Goal: Transaction & Acquisition: Purchase product/service

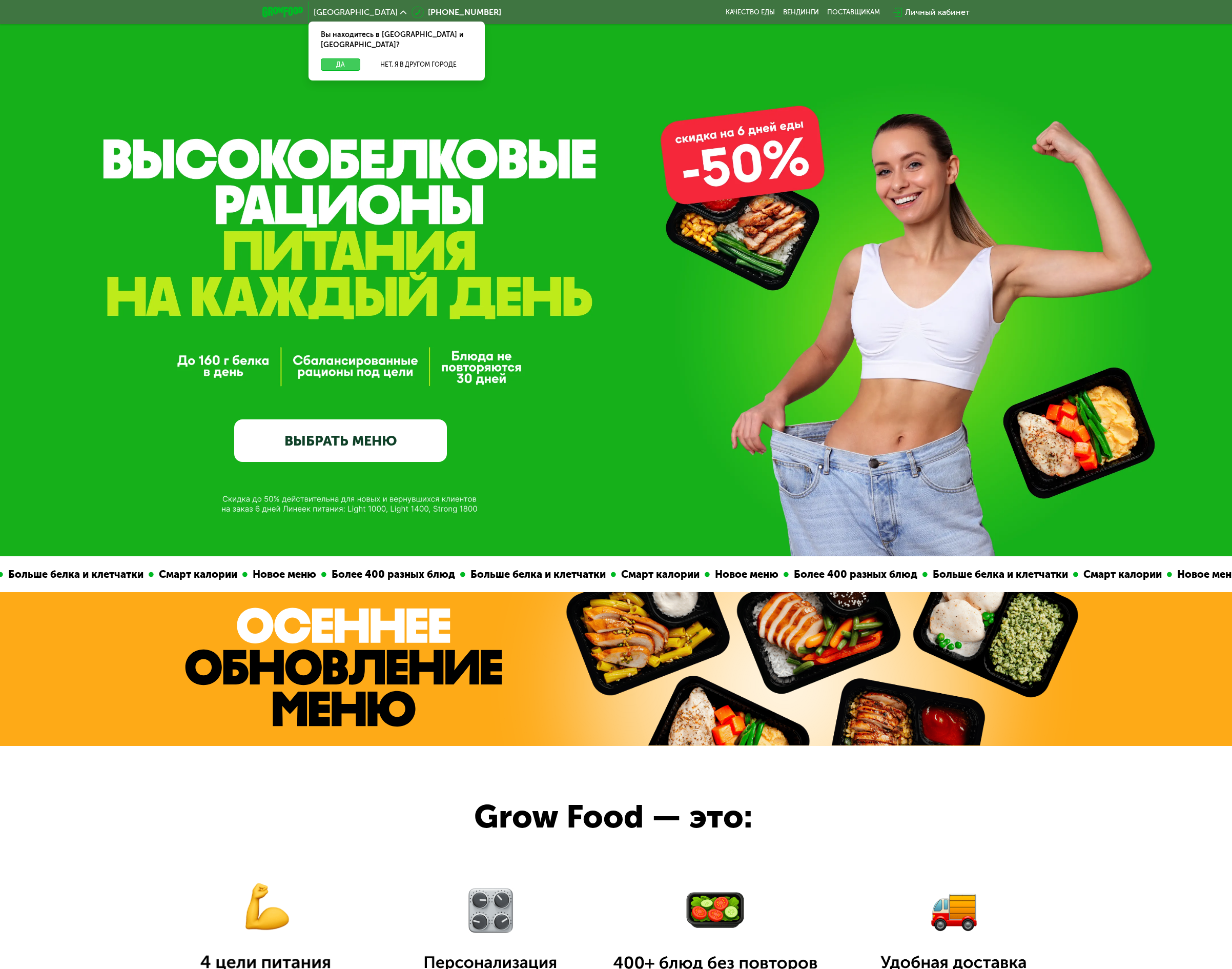
click at [346, 58] on button "Да" at bounding box center [340, 64] width 40 height 12
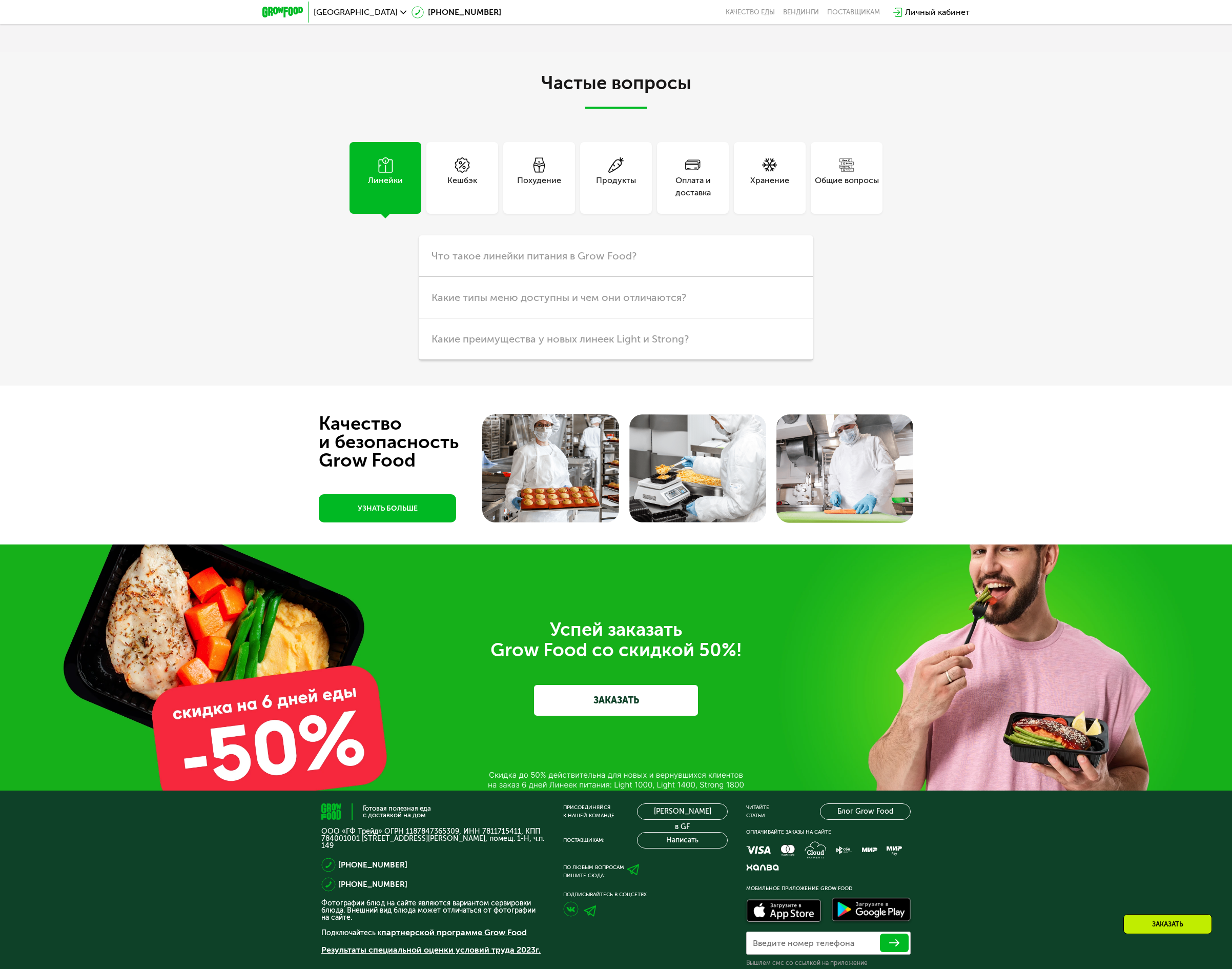
scroll to position [3362, 0]
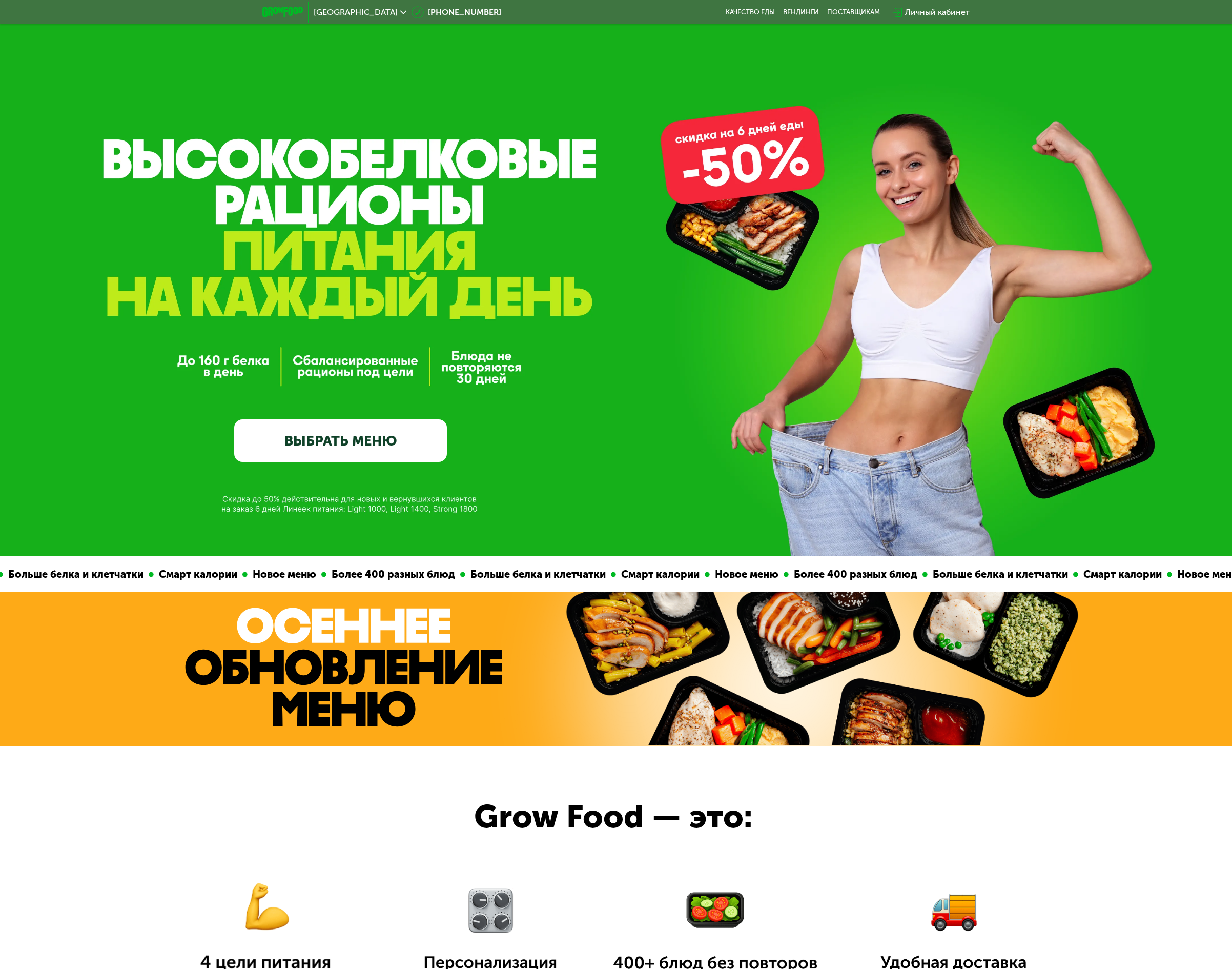
click at [325, 442] on link "ВЫБРАТЬ МЕНЮ" at bounding box center [341, 440] width 213 height 42
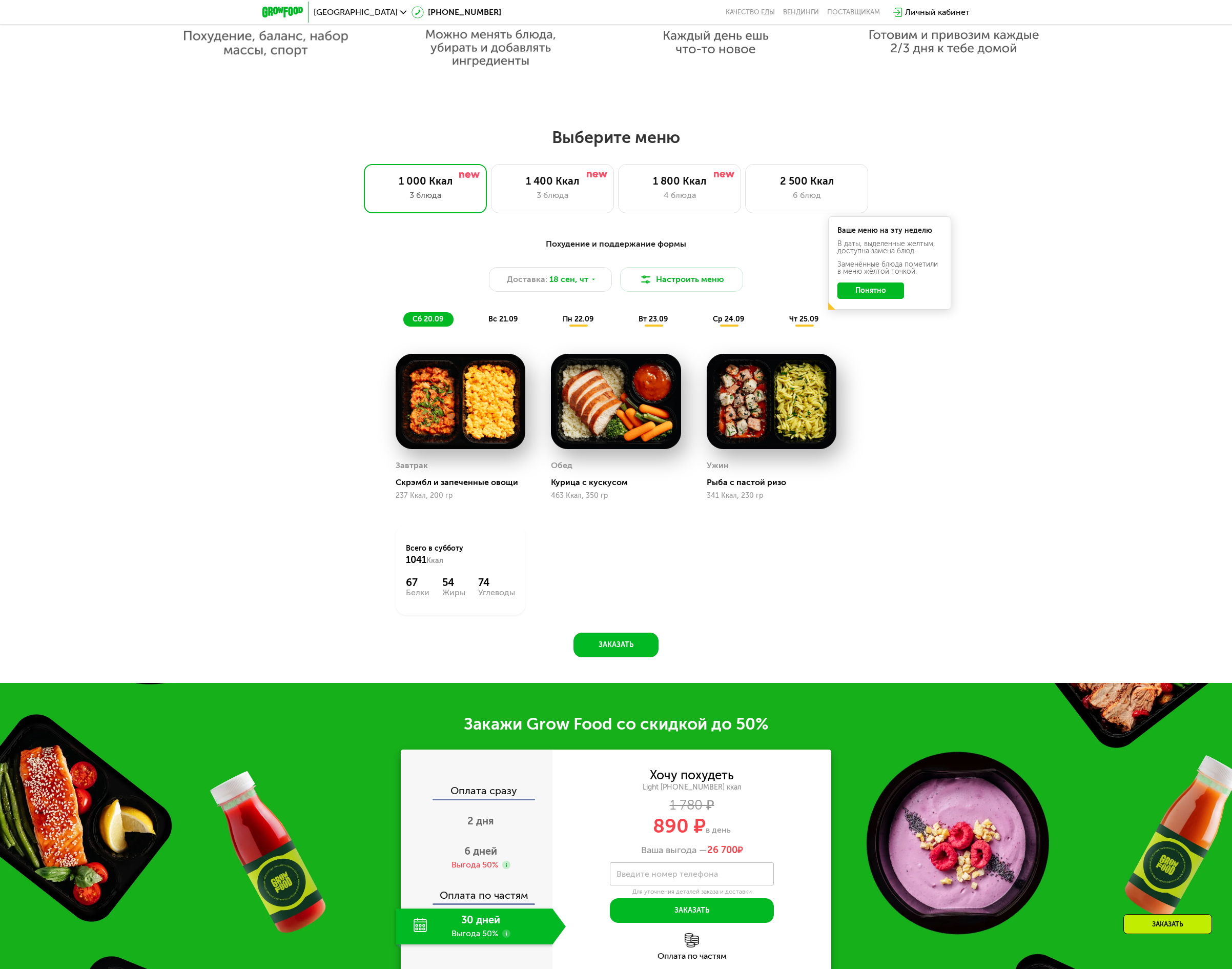
scroll to position [951, 0]
click at [885, 297] on button "Понятно" at bounding box center [871, 291] width 67 height 17
click at [795, 199] on div "6 блюд" at bounding box center [807, 195] width 102 height 12
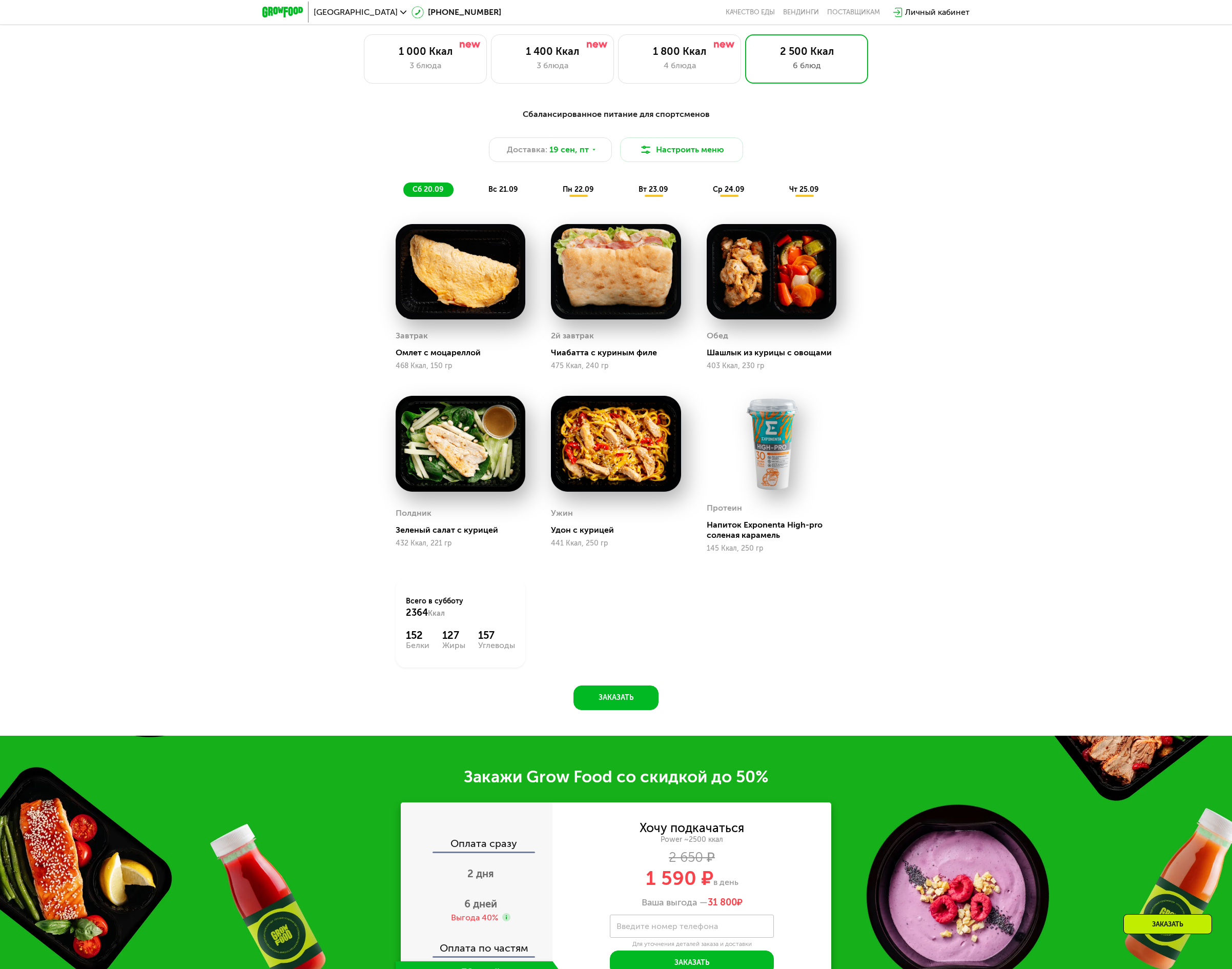
scroll to position [1279, 0]
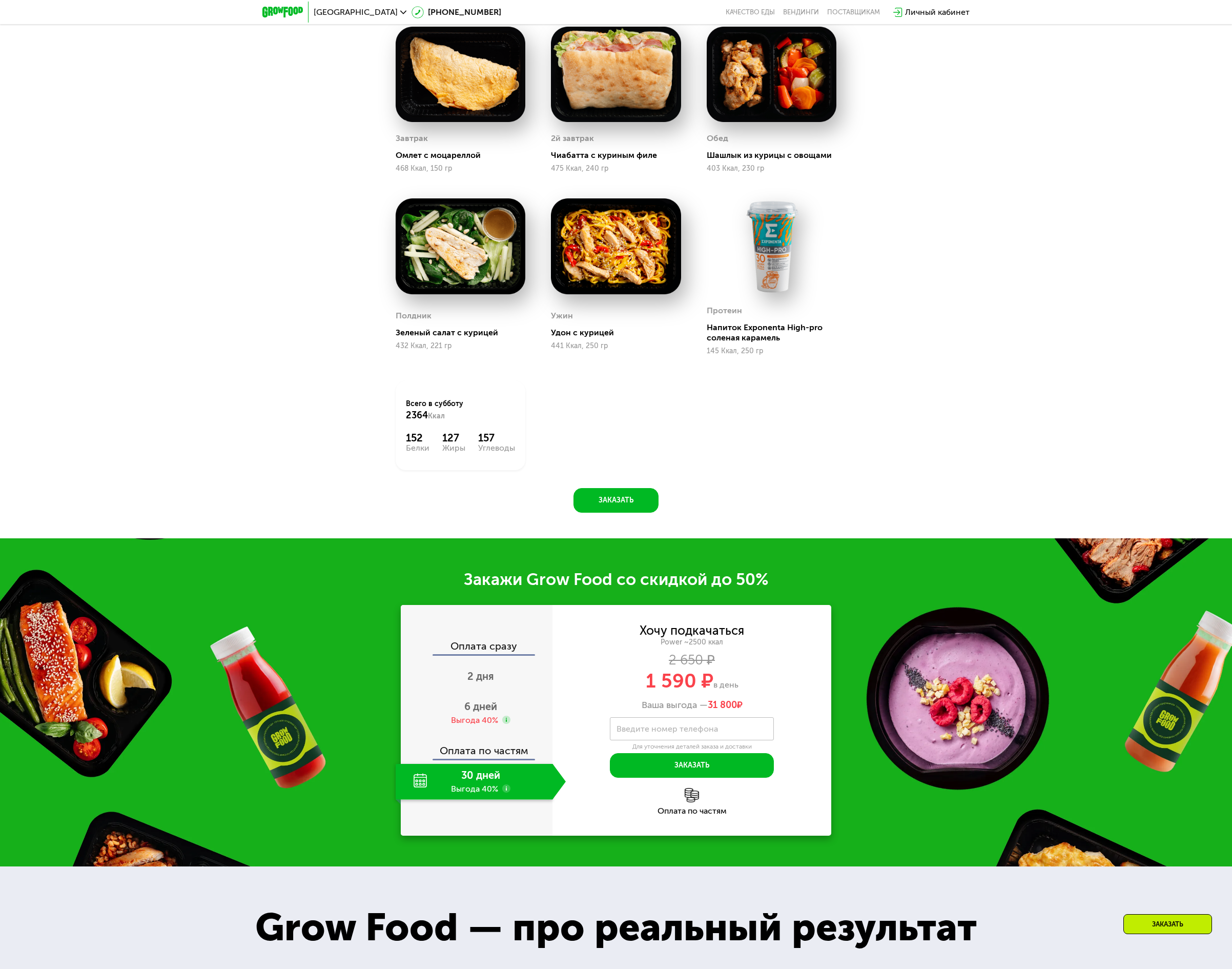
click at [469, 792] on div "30 дней Выгода 40%" at bounding box center [474, 781] width 157 height 36
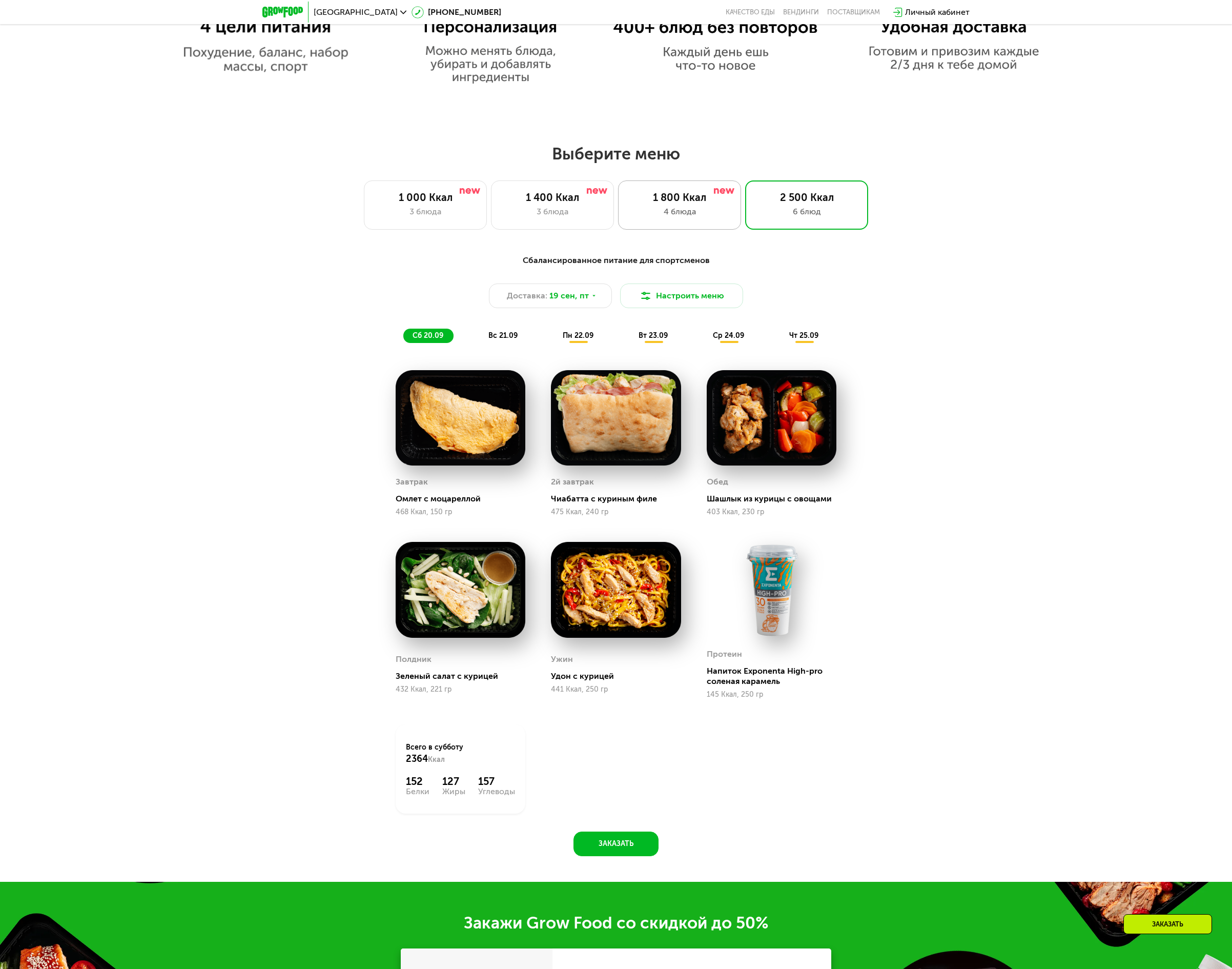
click at [669, 228] on div "1 800 Ккал 4 блюда" at bounding box center [679, 205] width 123 height 49
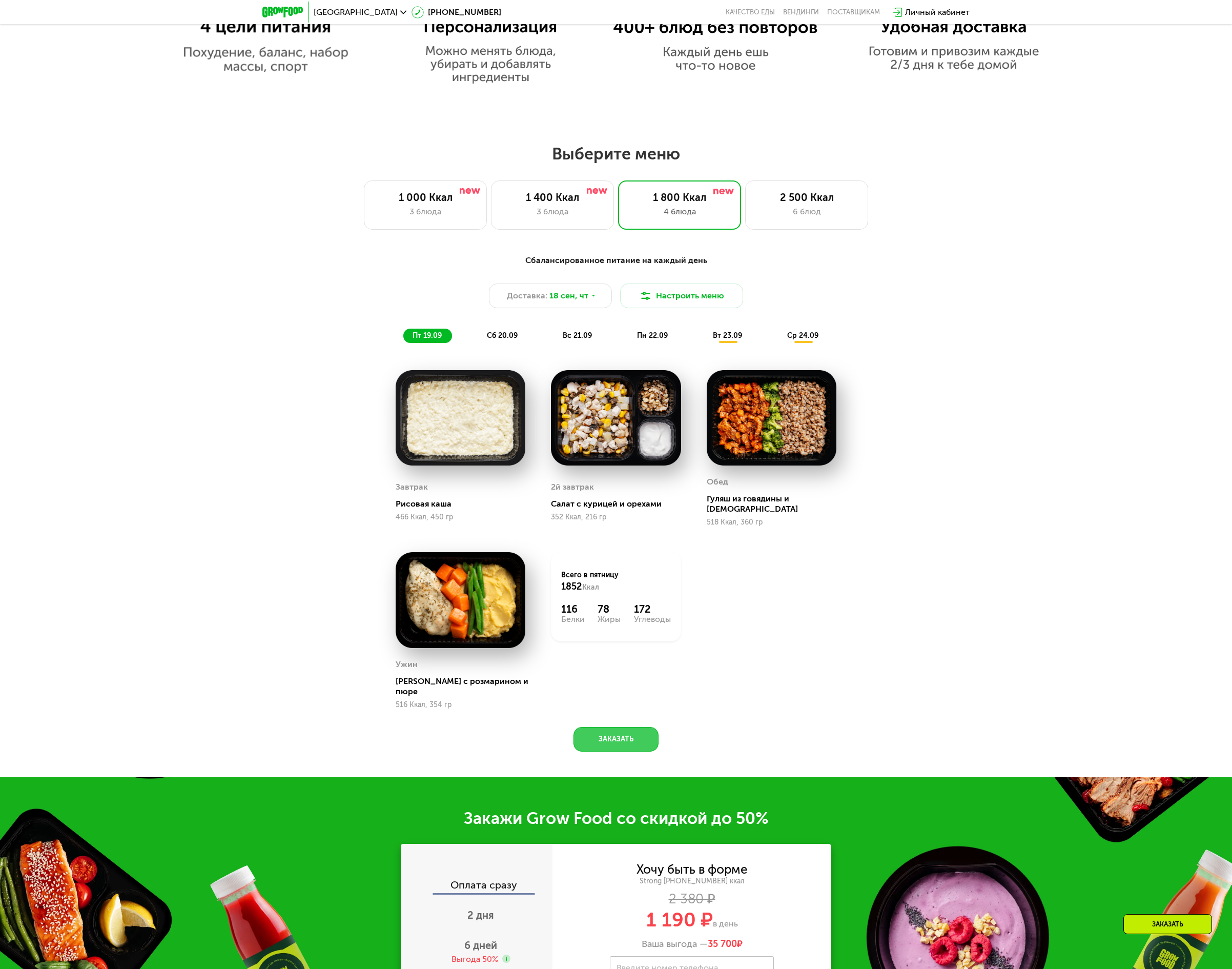
click at [597, 727] on button "Заказать" at bounding box center [616, 739] width 85 height 25
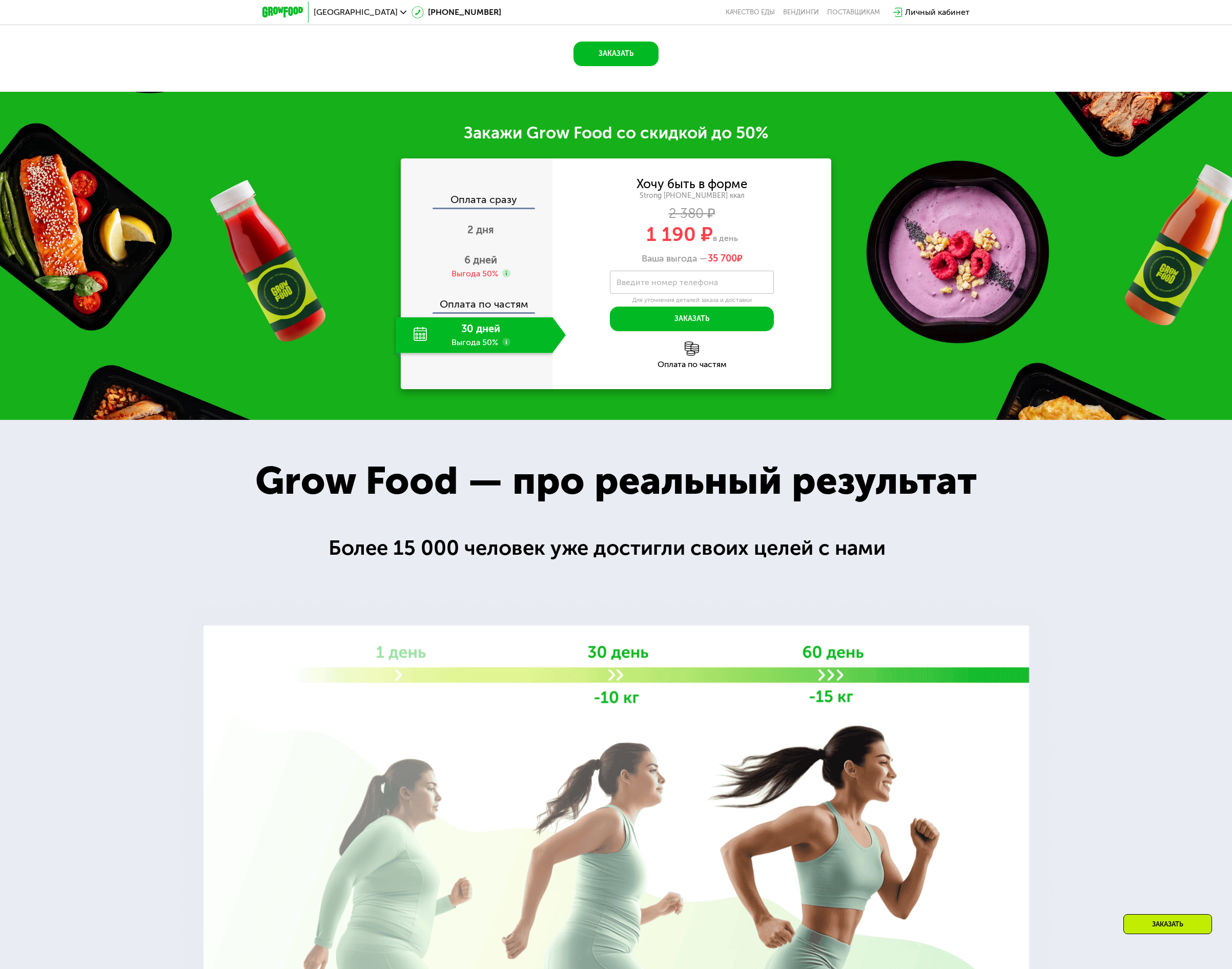
scroll to position [1615, 0]
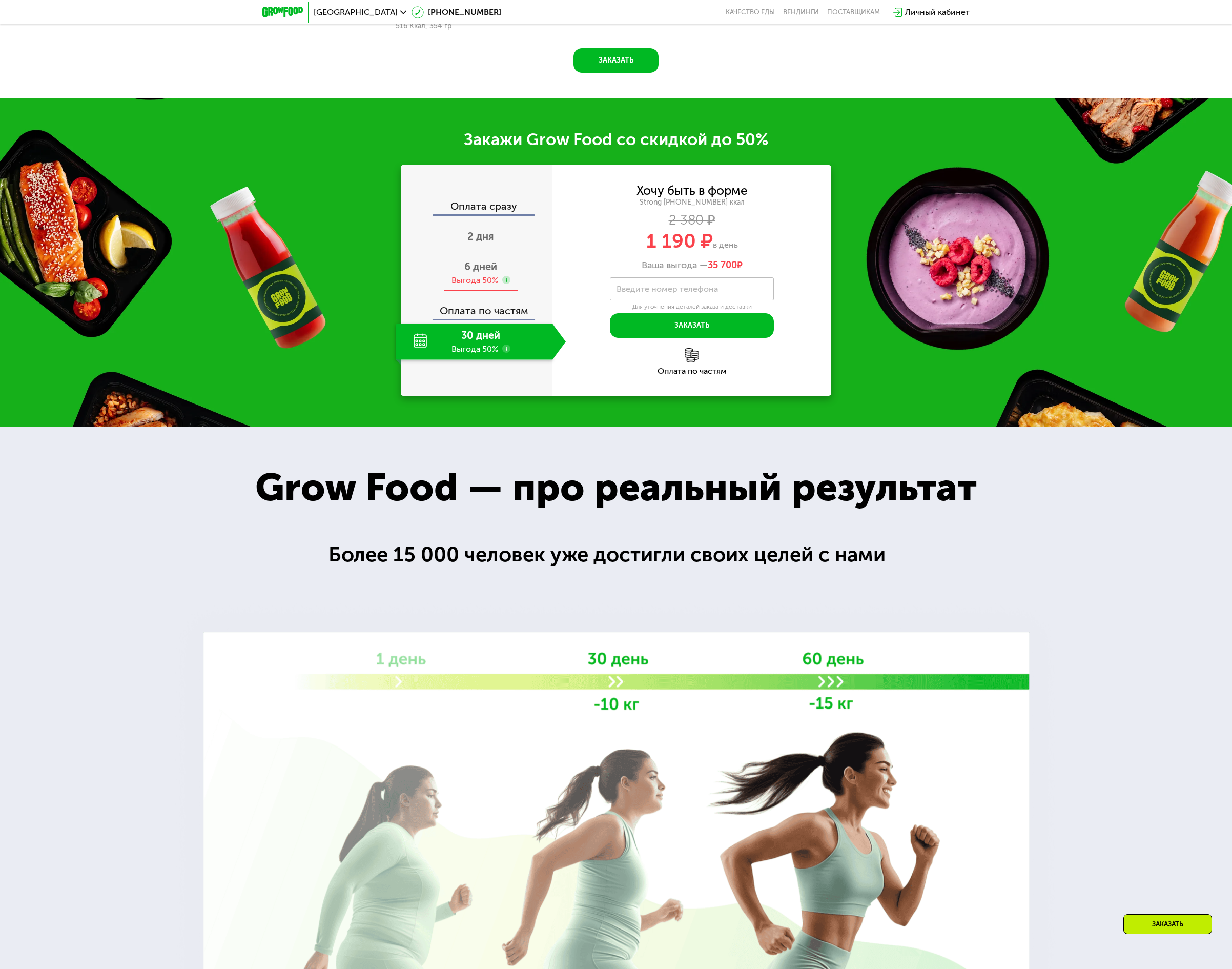
click at [473, 260] on span "6 дней" at bounding box center [480, 266] width 33 height 12
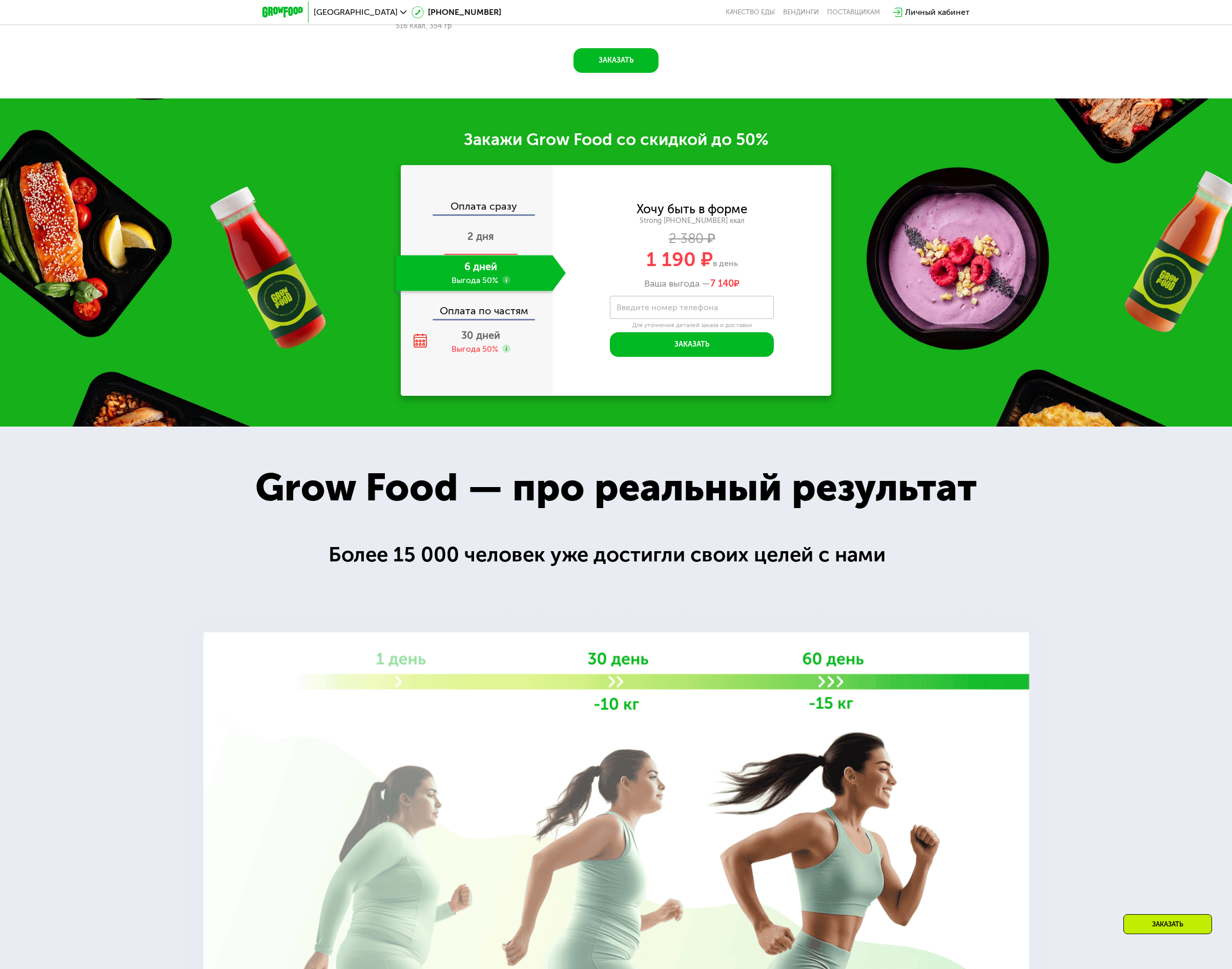
click at [480, 230] on span "2 дня" at bounding box center [481, 235] width 27 height 12
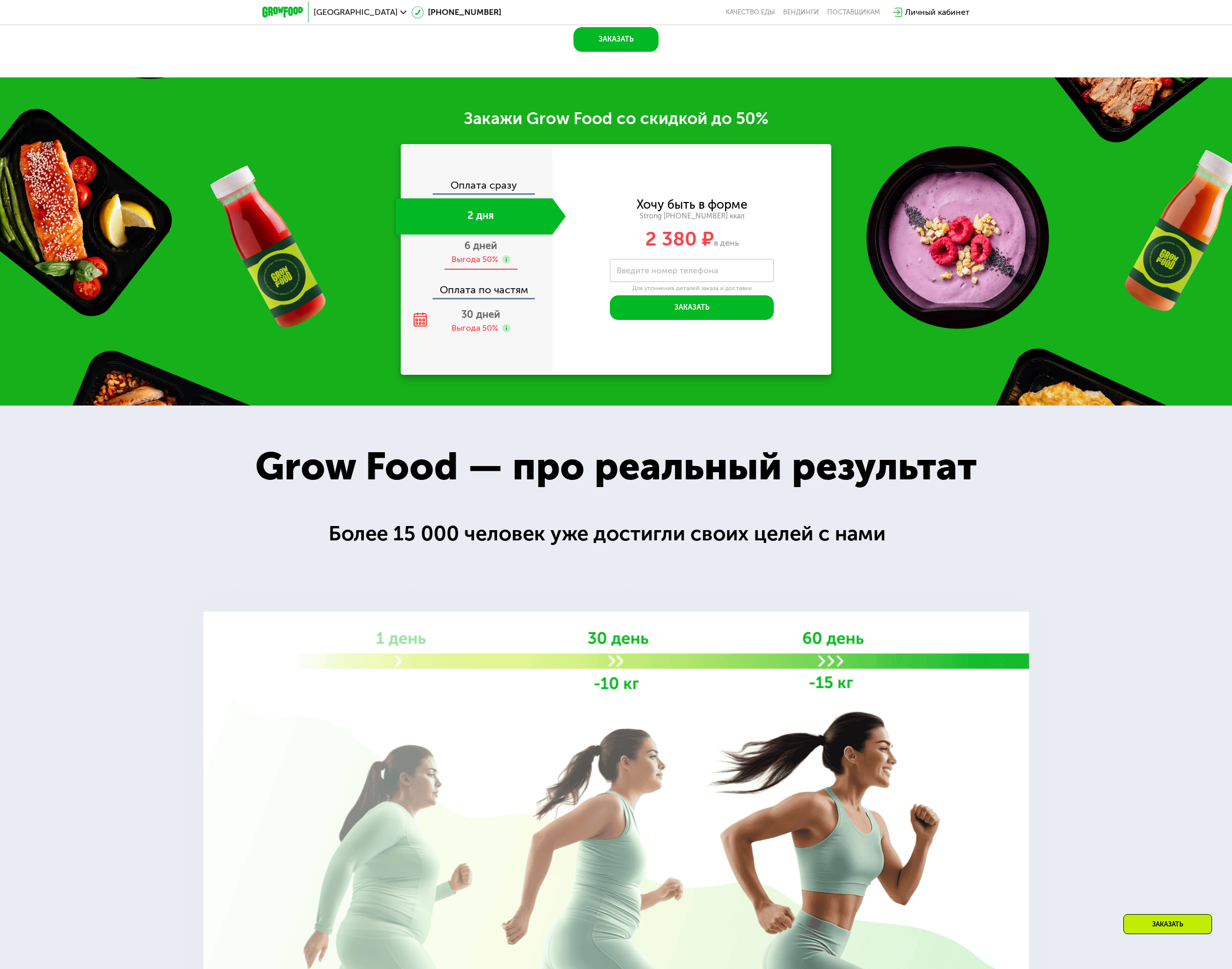
click at [477, 246] on span "6 дней" at bounding box center [480, 245] width 33 height 12
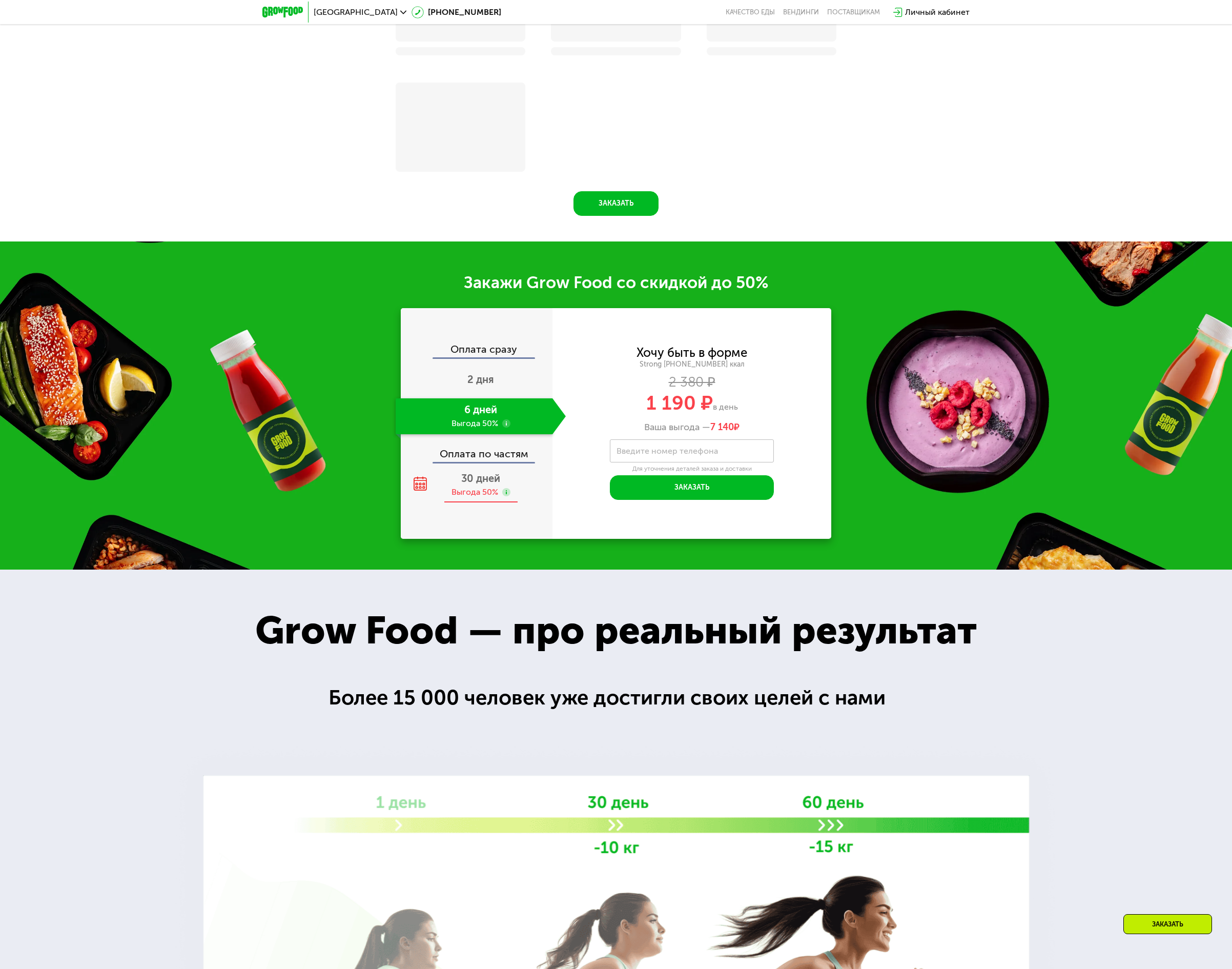
click at [459, 487] on div "Выгода 50%" at bounding box center [475, 492] width 47 height 11
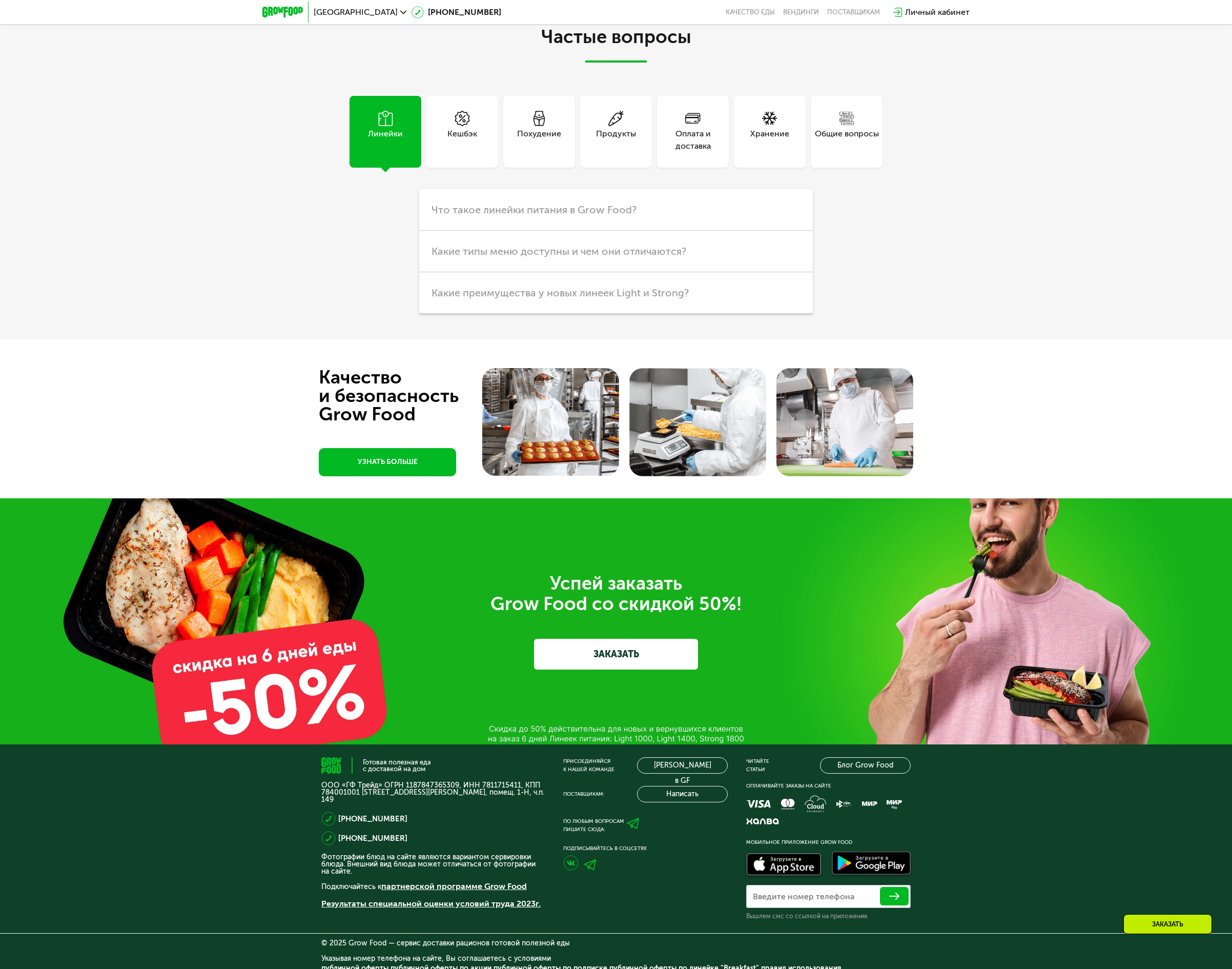
scroll to position [3419, 0]
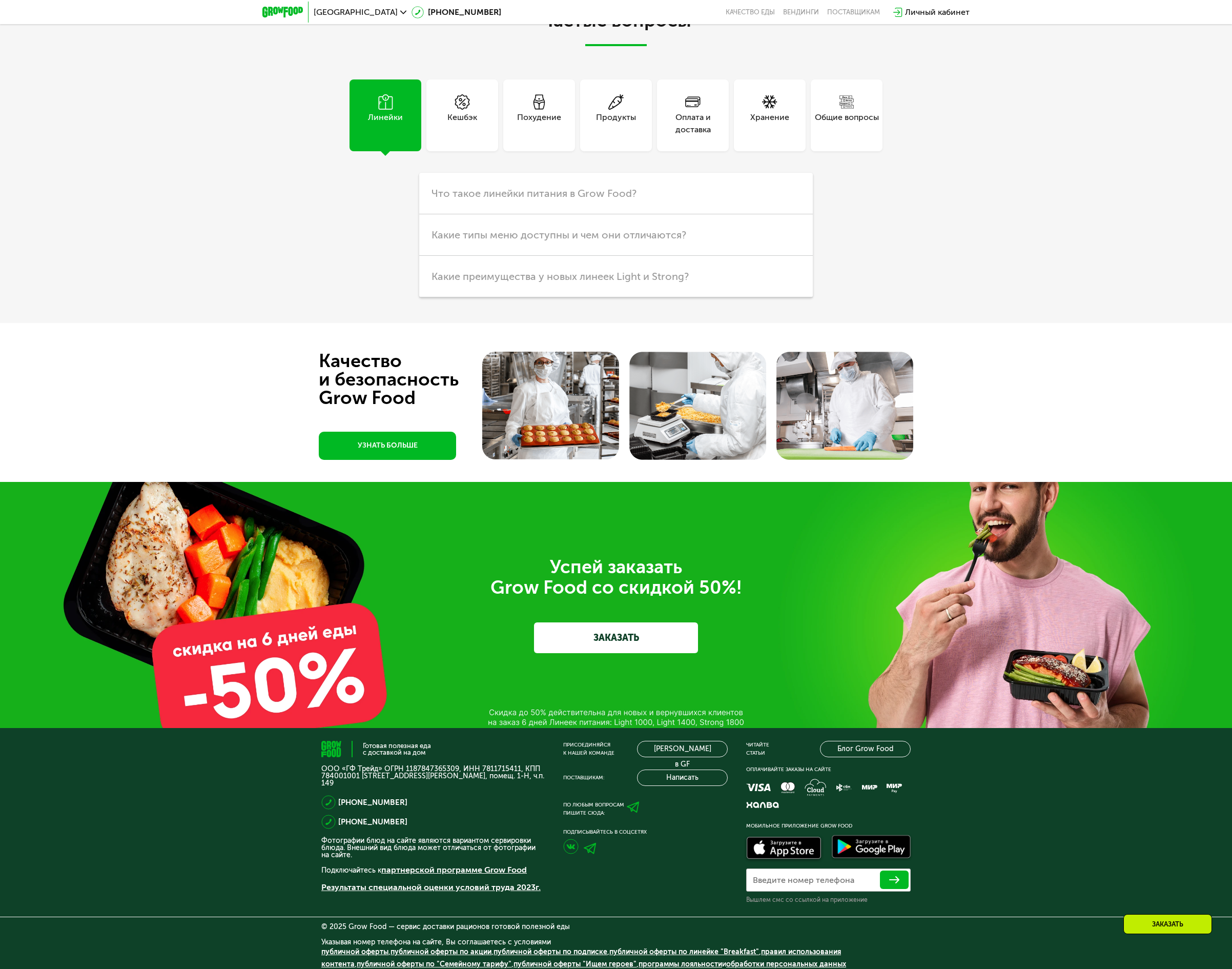
click at [592, 634] on link "ЗАКАЗАТЬ" at bounding box center [616, 637] width 164 height 31
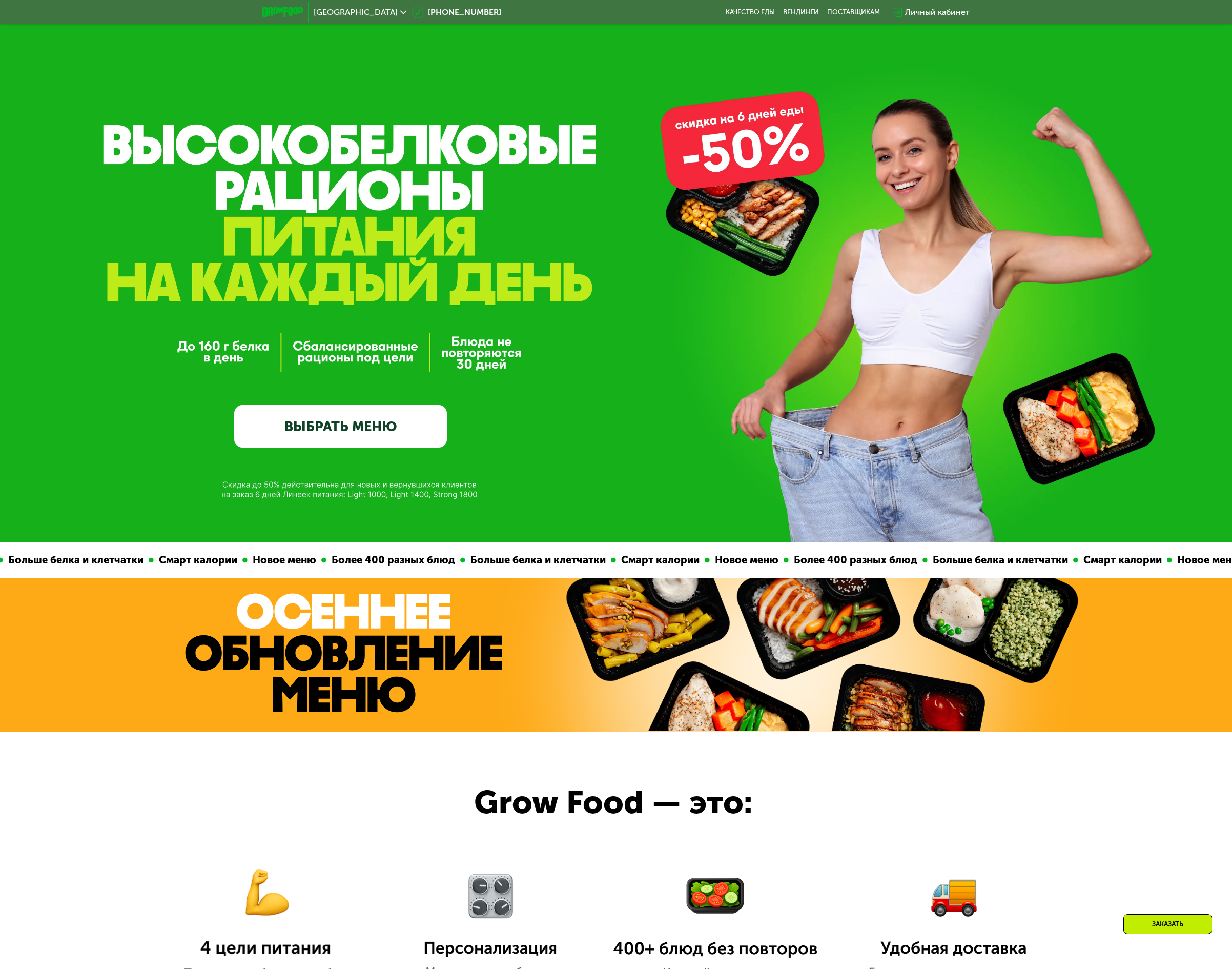
scroll to position [0, 0]
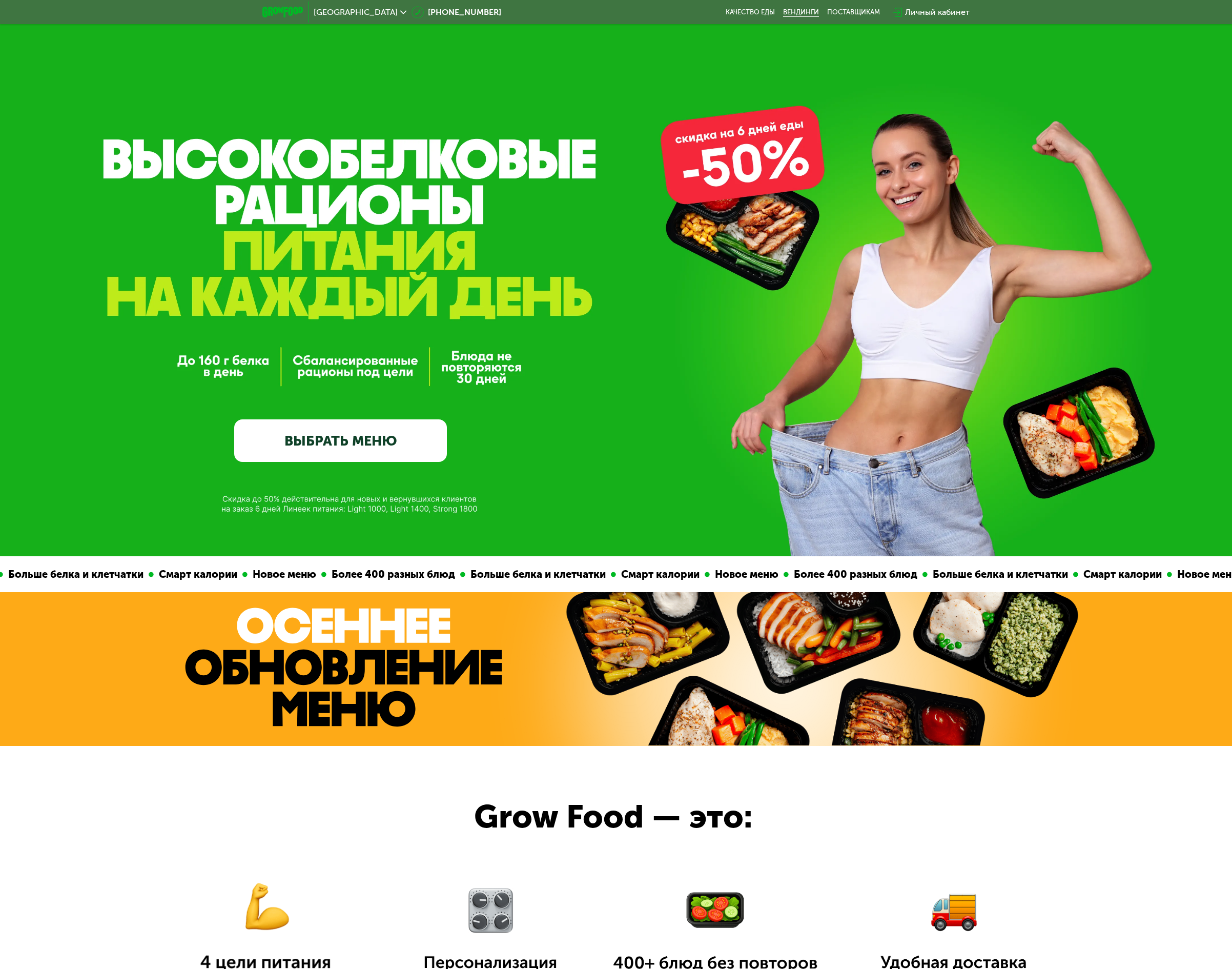
click at [806, 11] on link "Вендинги" at bounding box center [801, 12] width 36 height 8
